Goal: Transaction & Acquisition: Book appointment/travel/reservation

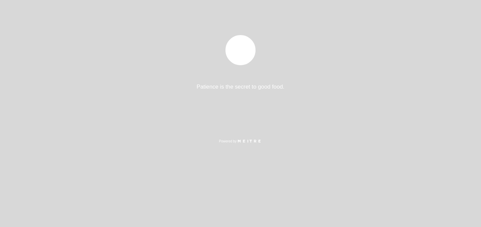
select select "es"
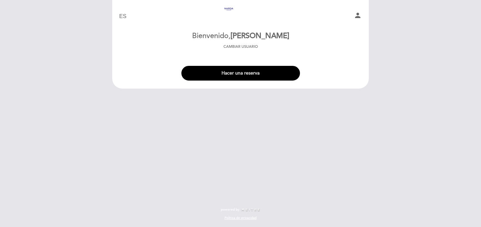
click at [218, 77] on button "Hacer una reserva" at bounding box center [240, 73] width 119 height 15
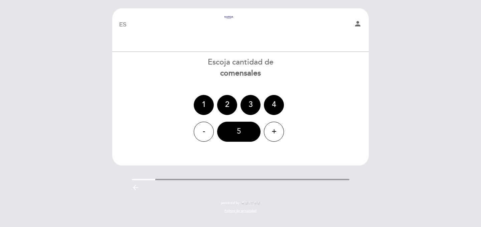
click at [241, 127] on div "5" at bounding box center [238, 132] width 43 height 20
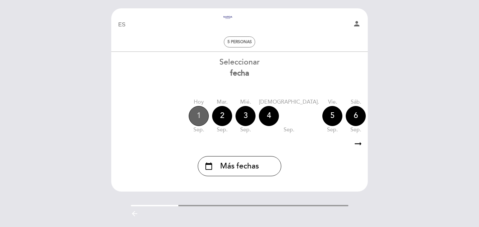
click at [193, 113] on div "1" at bounding box center [199, 116] width 20 height 20
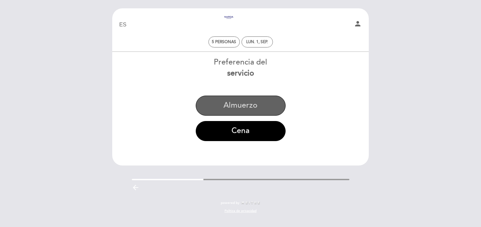
click at [236, 109] on button "Almuerzo" at bounding box center [241, 106] width 90 height 20
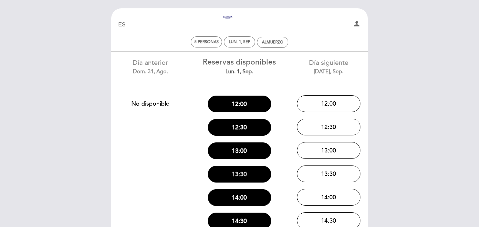
click at [241, 172] on button "13:30" at bounding box center [239, 174] width 63 height 17
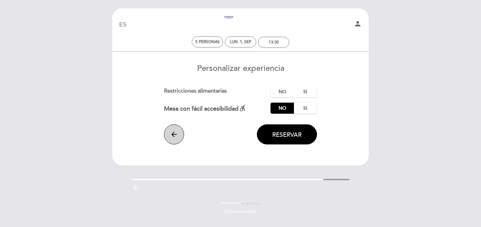
click at [170, 127] on button "arrow_back" at bounding box center [174, 134] width 20 height 20
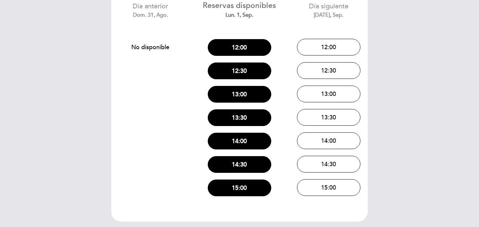
scroll to position [59, 0]
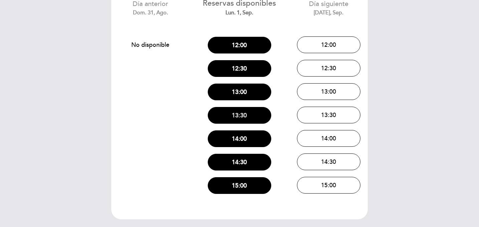
click at [237, 119] on button "13:30" at bounding box center [239, 115] width 63 height 17
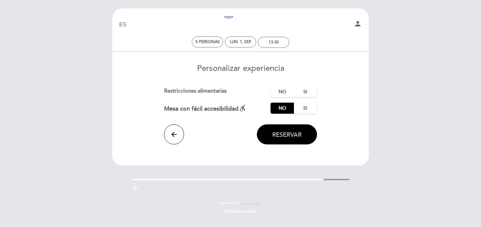
click at [289, 141] on button "Reservar" at bounding box center [287, 134] width 60 height 20
click at [285, 94] on label "No" at bounding box center [281, 91] width 23 height 11
click at [285, 134] on span "Reservar" at bounding box center [286, 134] width 29 height 7
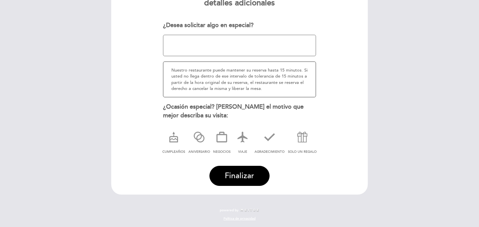
scroll to position [93, 0]
click at [221, 134] on icon at bounding box center [221, 136] width 17 height 17
click at [238, 173] on span "Finalizar" at bounding box center [239, 175] width 29 height 9
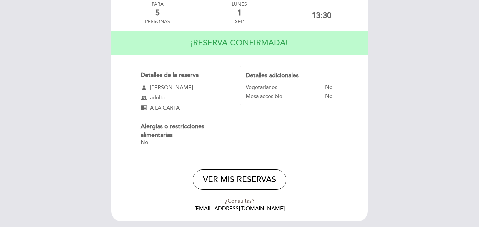
scroll to position [66, 0]
